Goal: Task Accomplishment & Management: Complete application form

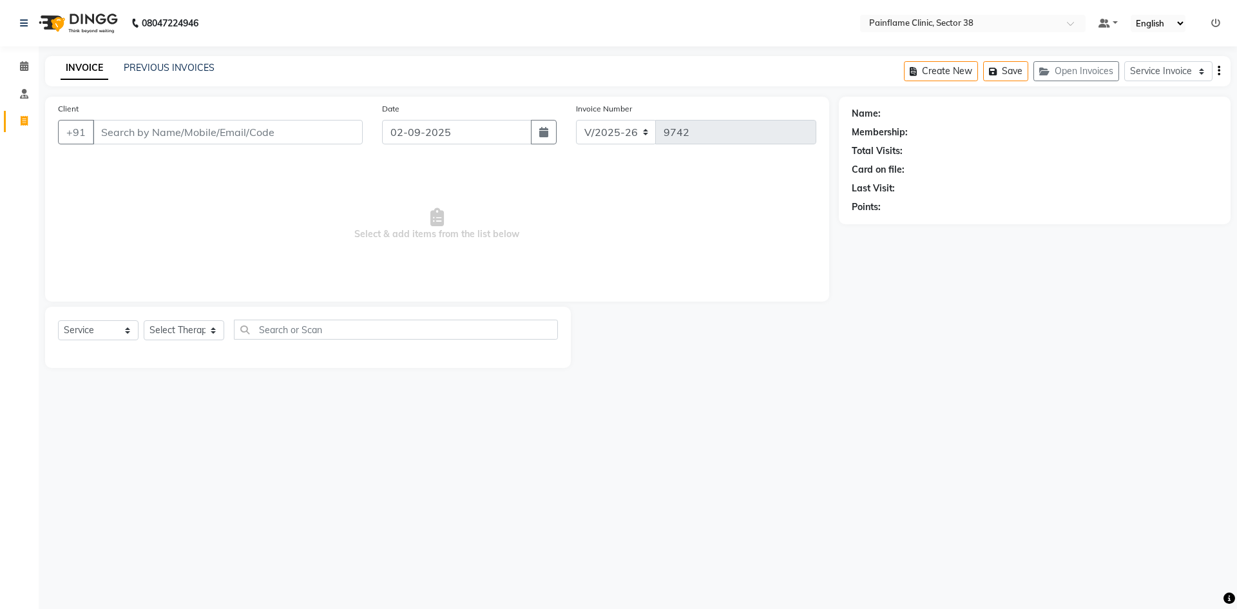
select select "3964"
select select "service"
click at [152, 66] on link "PREVIOUS INVOICES" at bounding box center [169, 68] width 91 height 12
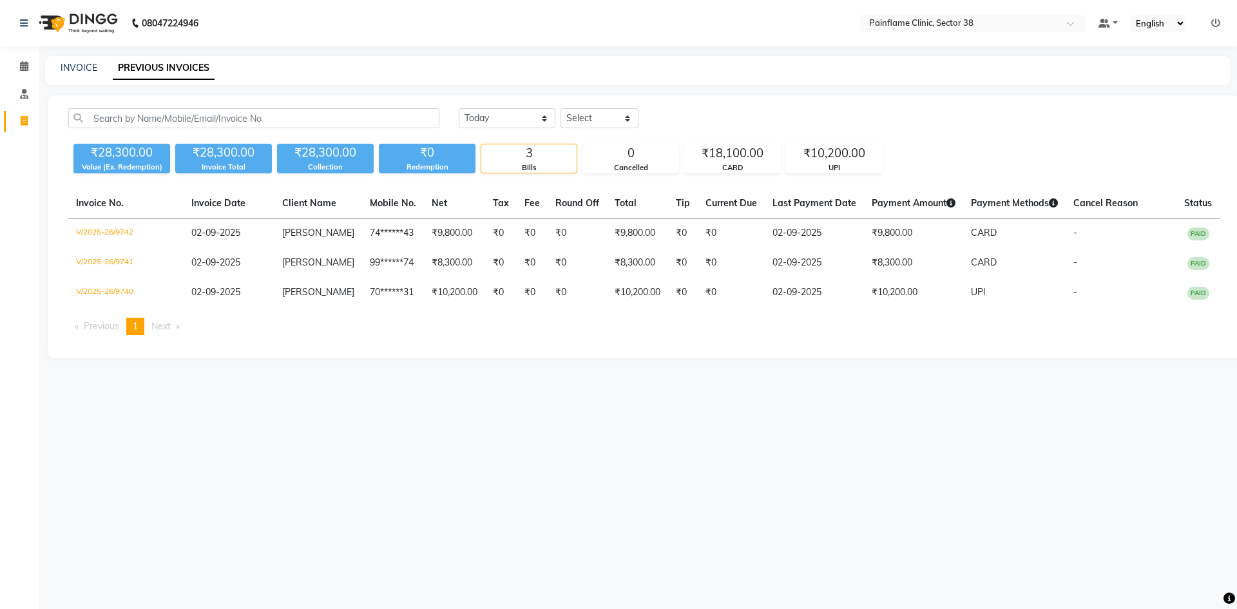
click at [391, 492] on div "08047224946 Select Location × Painflame Clinic, Sector 38 Default Panel My Pane…" at bounding box center [618, 304] width 1237 height 609
click at [77, 66] on link "INVOICE" at bounding box center [79, 68] width 37 height 12
select select "service"
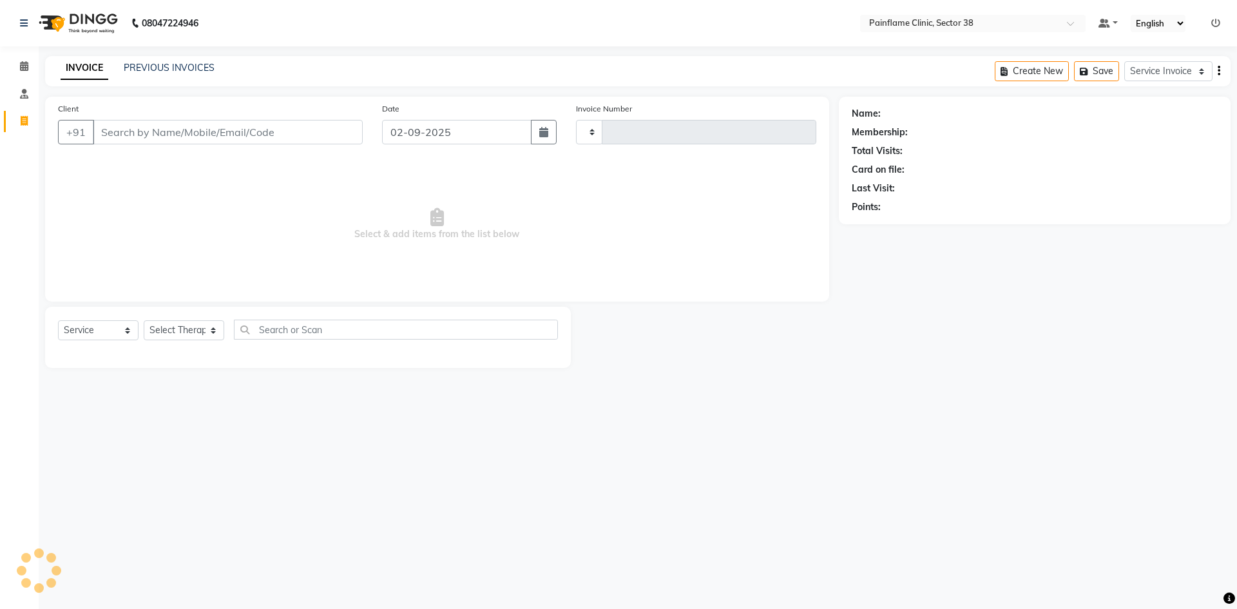
type input "9743"
select select "3964"
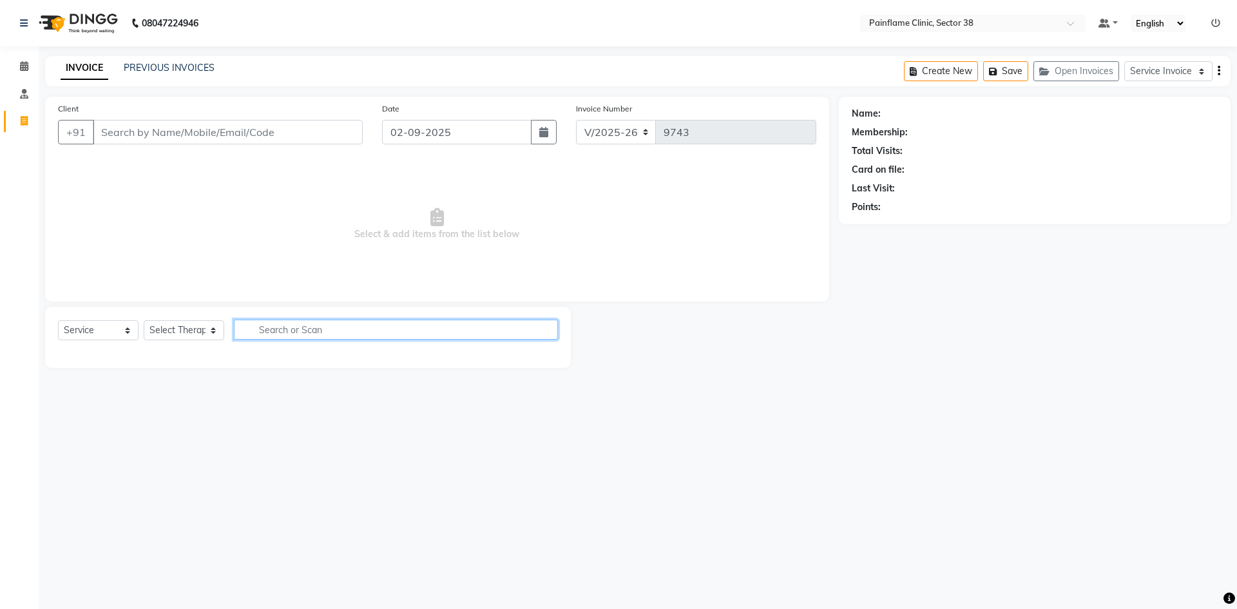
drag, startPoint x: 538, startPoint y: 322, endPoint x: 421, endPoint y: 193, distance: 174.3
click at [536, 322] on input "text" at bounding box center [396, 330] width 324 height 20
type input "k"
click at [247, 137] on input "Client" at bounding box center [228, 132] width 270 height 24
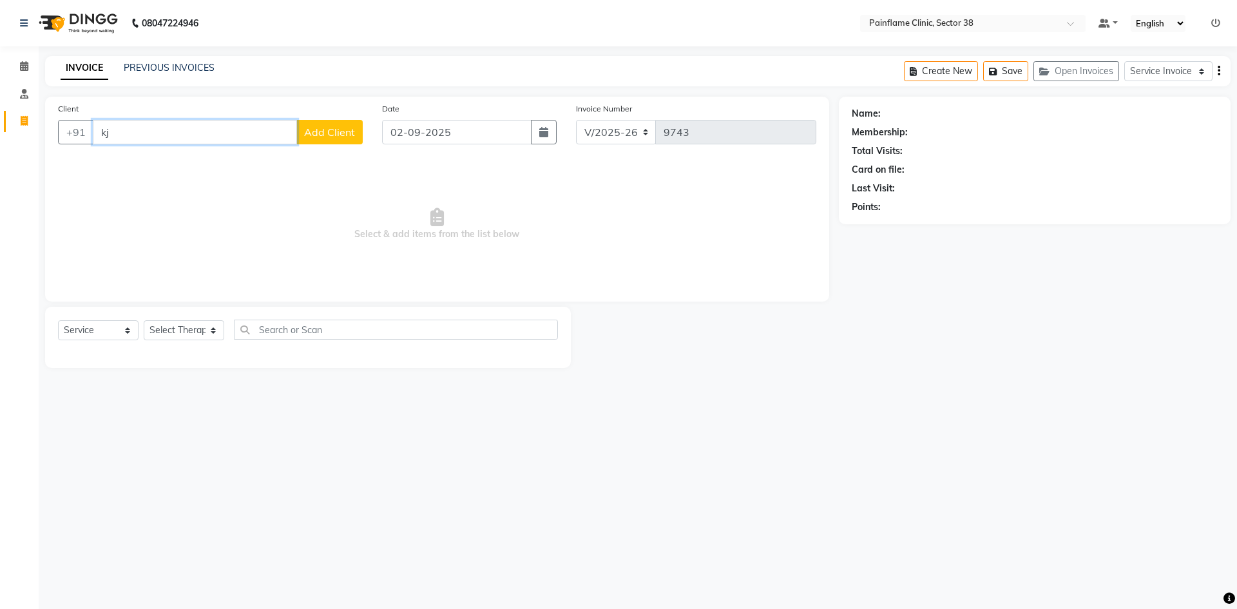
type input "k"
click at [170, 70] on link "PREVIOUS INVOICES" at bounding box center [169, 68] width 91 height 12
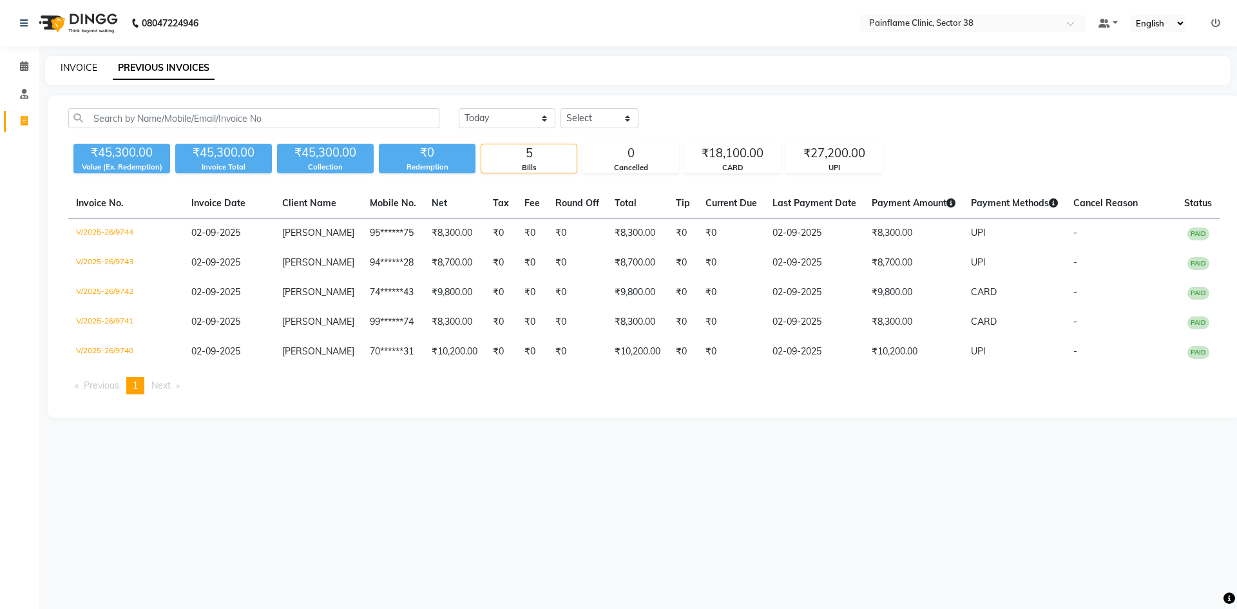
click at [74, 68] on link "INVOICE" at bounding box center [79, 68] width 37 height 12
select select "service"
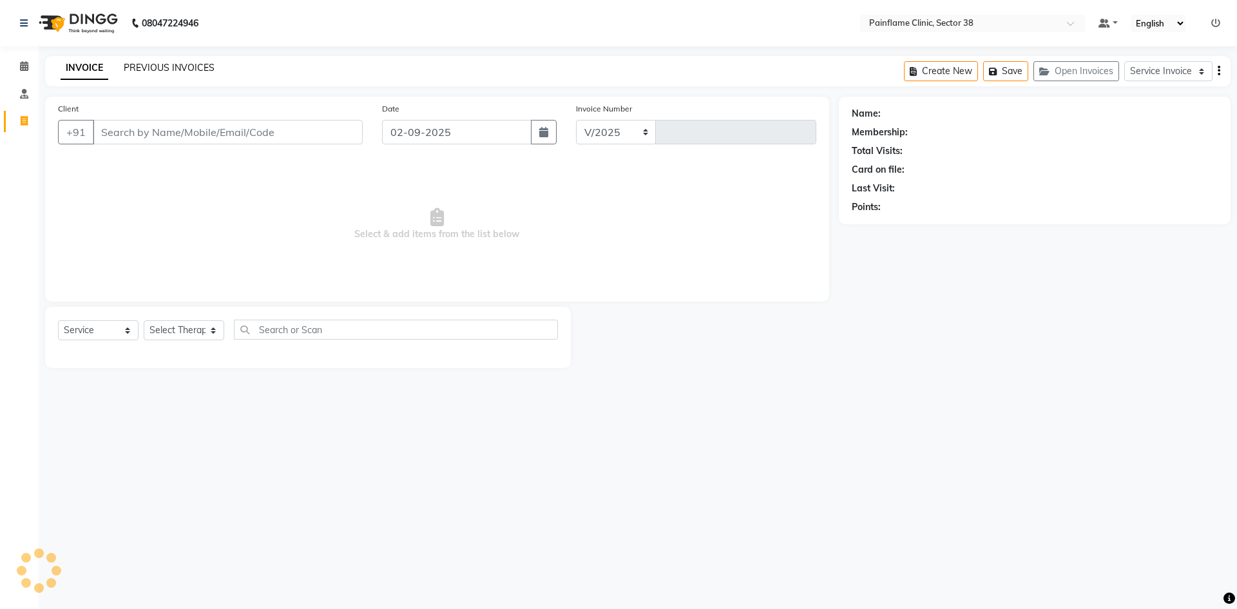
select select "3964"
type input "9750"
click at [191, 64] on link "PREVIOUS INVOICES" at bounding box center [169, 68] width 91 height 12
